Goal: Check status: Check status

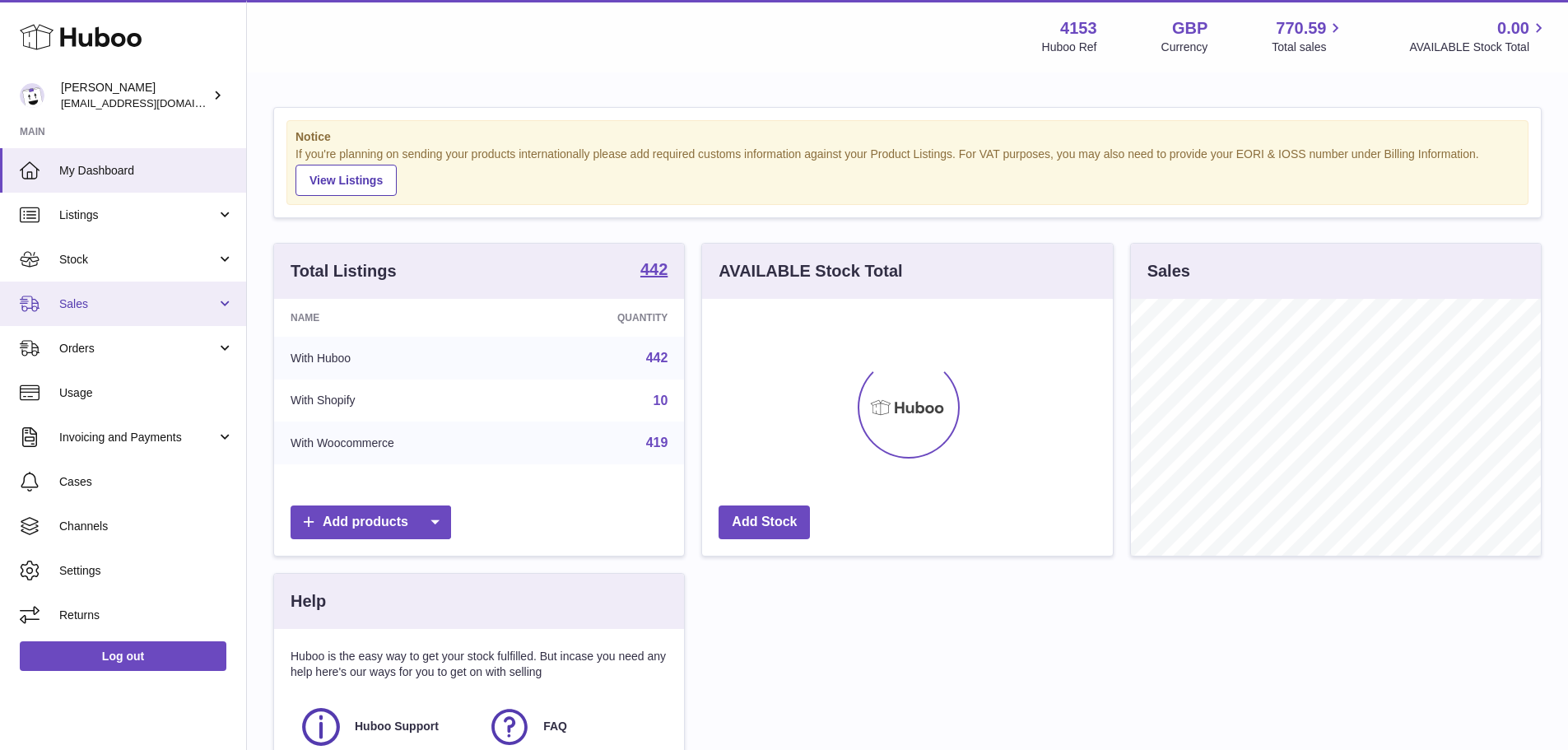
scroll to position [257, 411]
click at [150, 301] on span "Sales" at bounding box center [138, 305] width 157 height 16
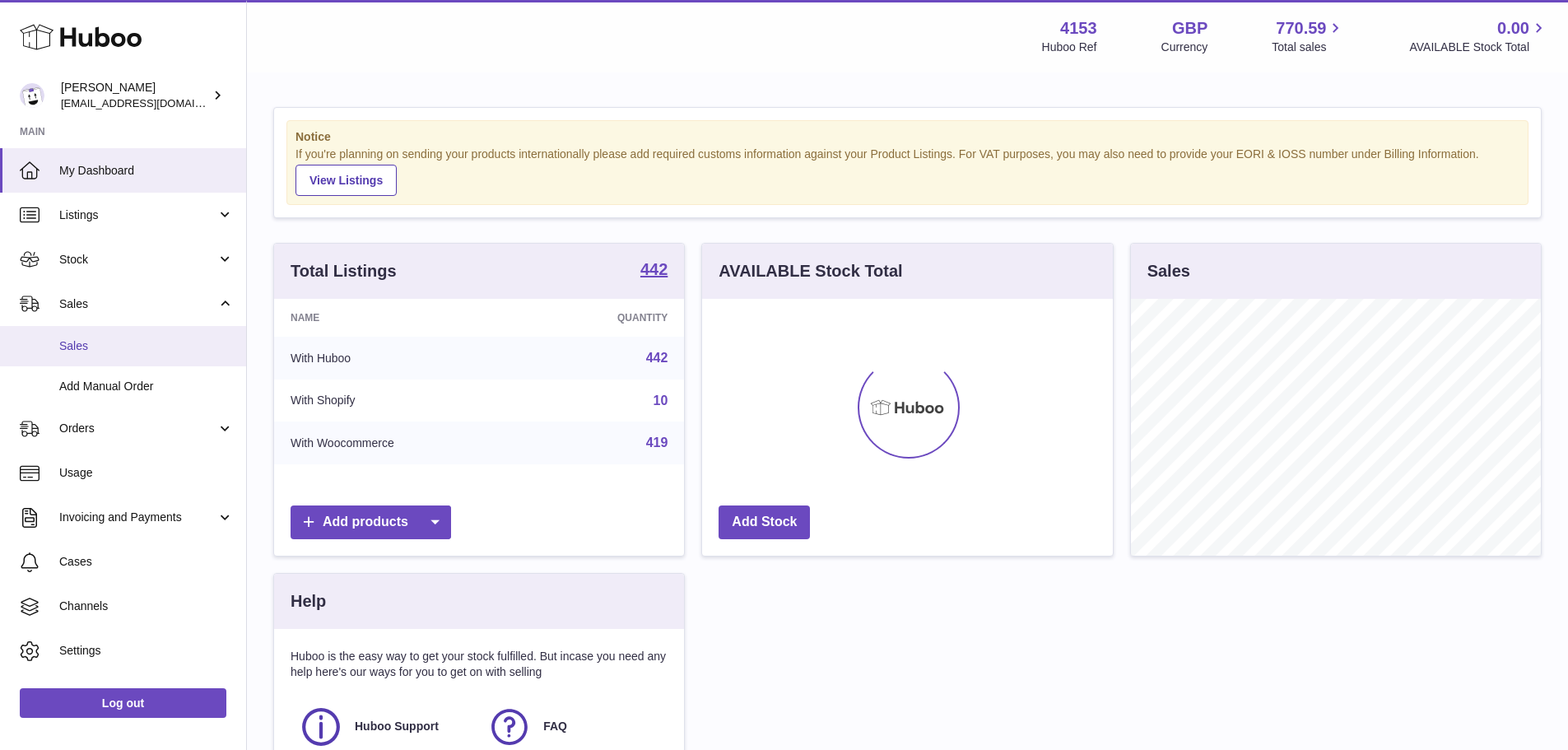
click at [117, 344] on span "Sales" at bounding box center [146, 347] width 174 height 16
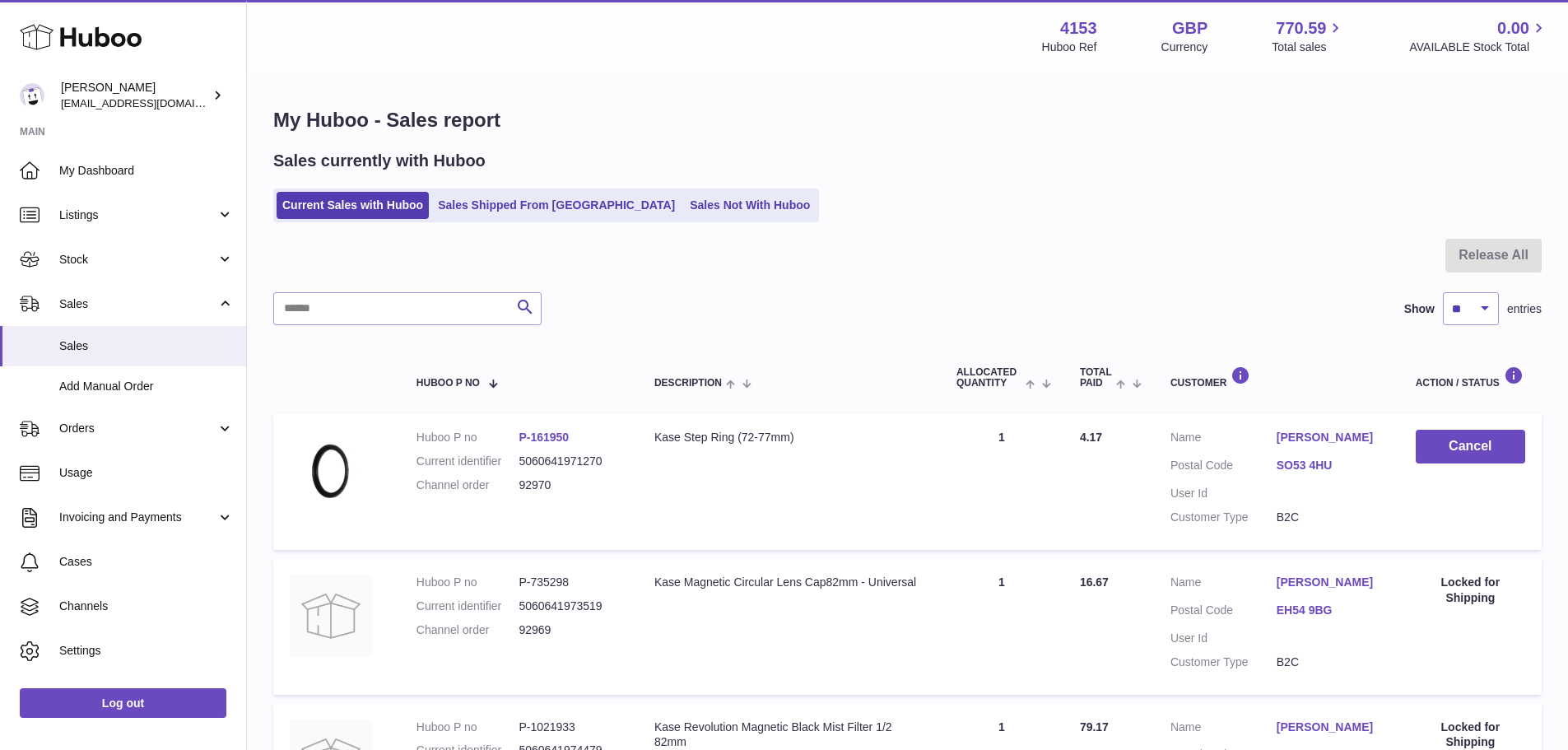
click at [504, 221] on ul "Current Sales with Huboo Sales Shipped From Huboo Sales Not With Huboo" at bounding box center [546, 206] width 546 height 34
click at [504, 212] on link "Sales Shipped From [GEOGRAPHIC_DATA]" at bounding box center [557, 206] width 248 height 27
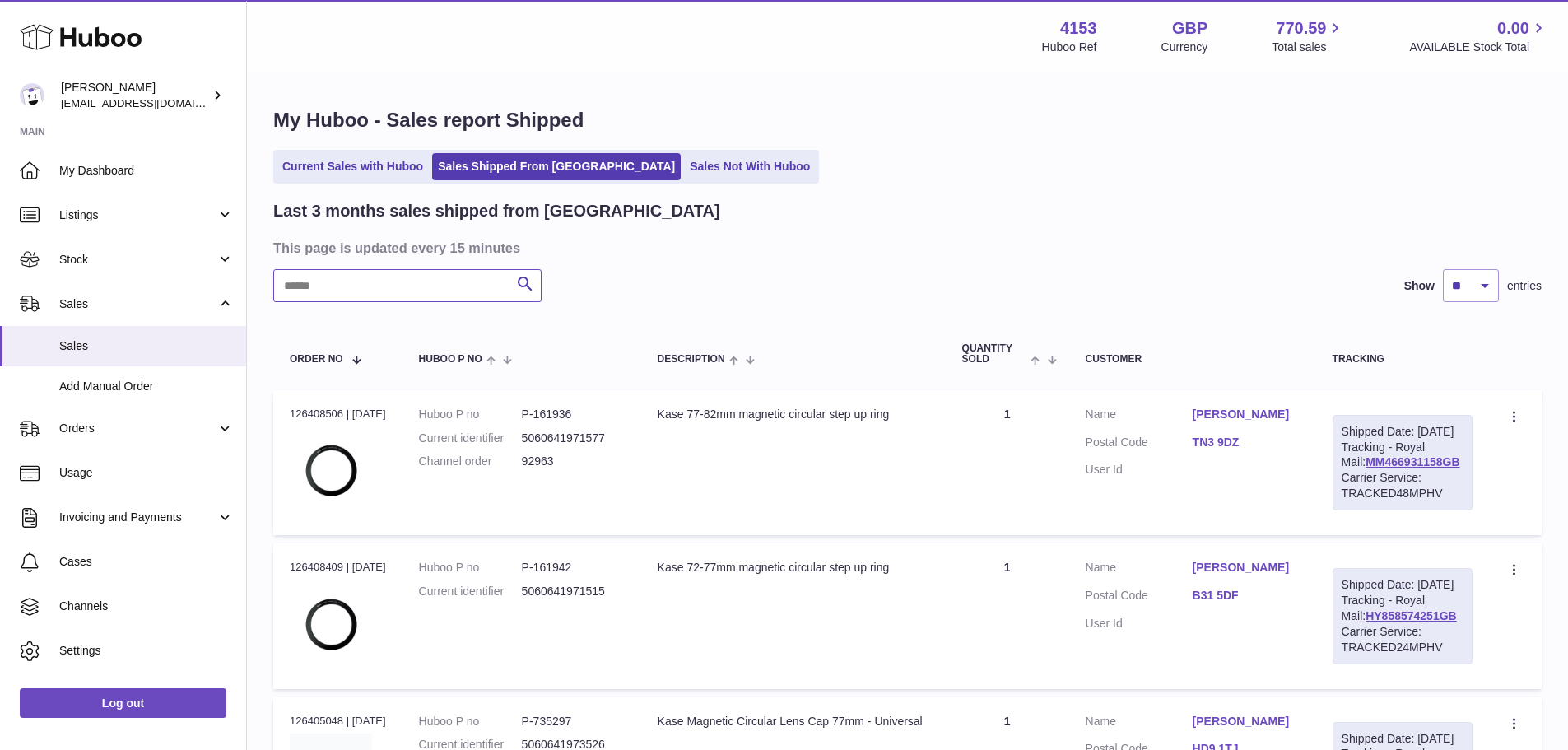
click at [415, 285] on input "text" at bounding box center [407, 285] width 268 height 33
paste input "*****"
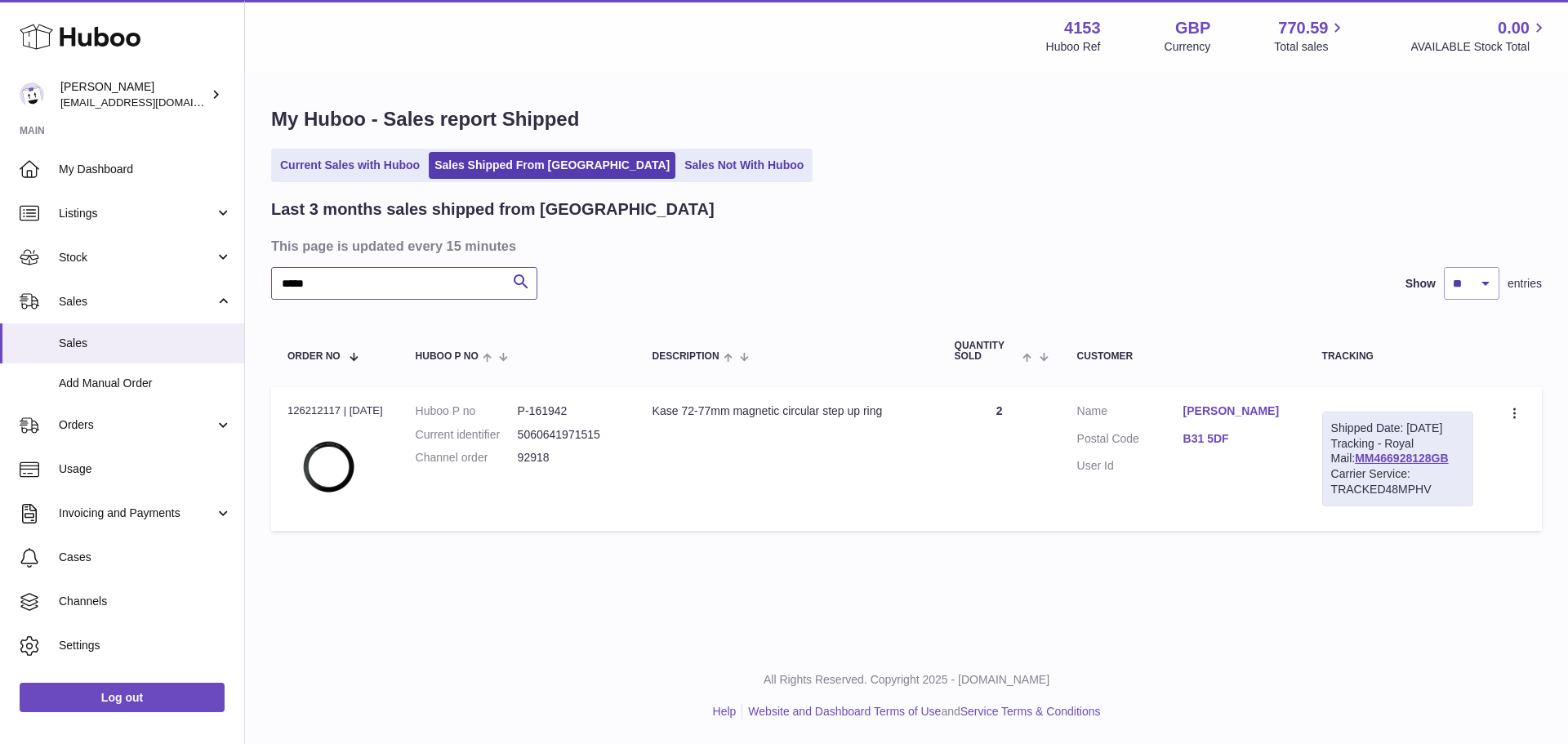
type input "*****"
click at [557, 412] on dd "P-161942" at bounding box center [568, 411] width 102 height 16
click at [325, 408] on div "Order no 126212117 | [DATE]" at bounding box center [335, 411] width 96 height 15
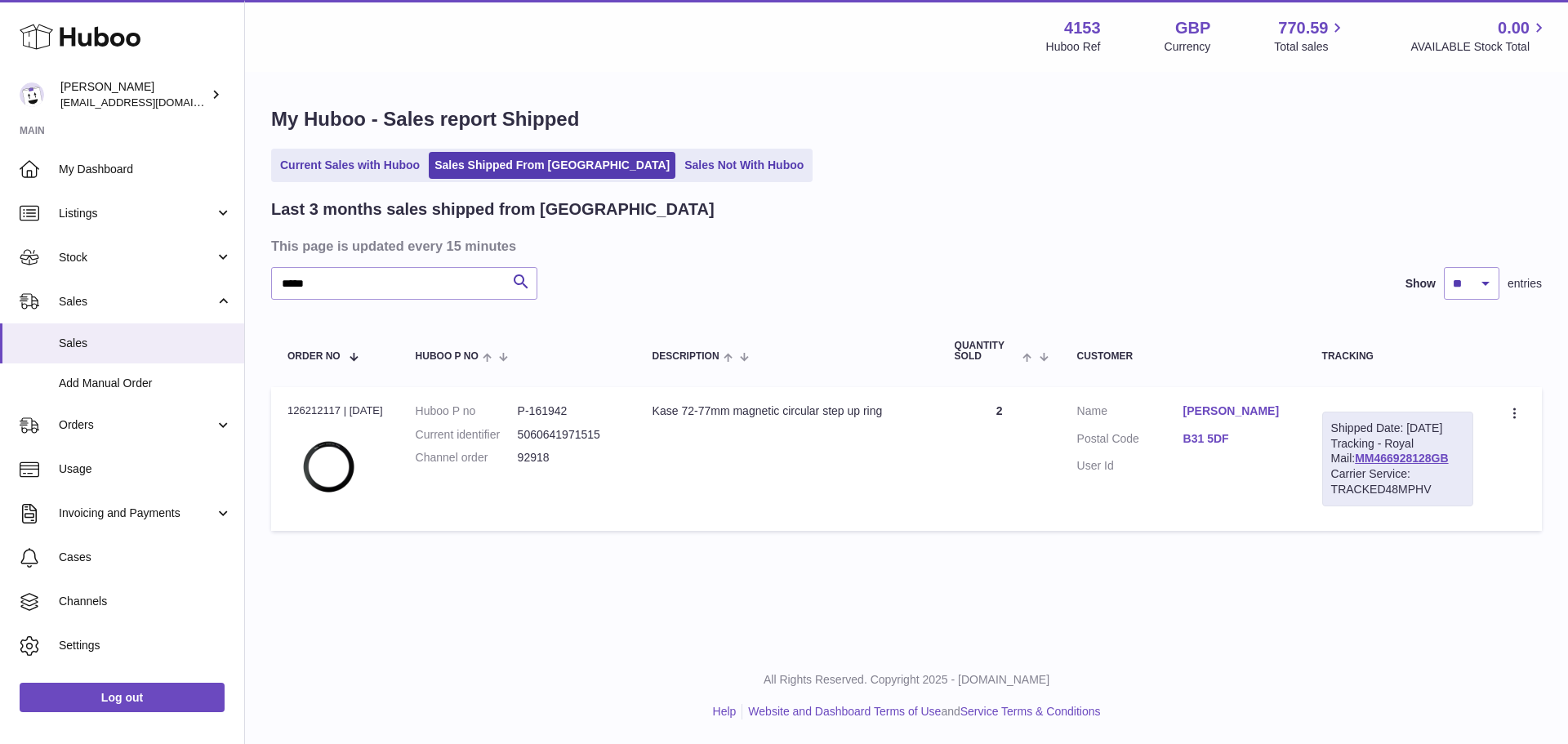
copy div "126212117"
